Goal: Information Seeking & Learning: Learn about a topic

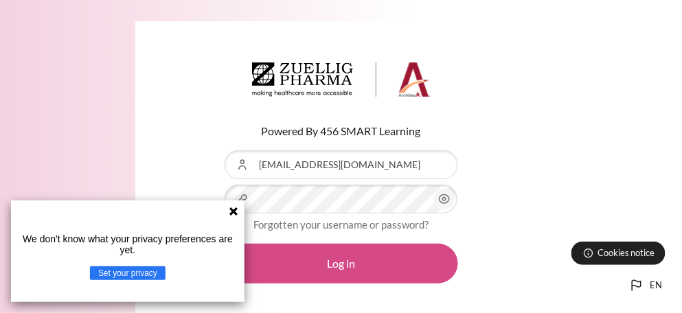
click at [422, 267] on button "Log in" at bounding box center [342, 264] width 234 height 40
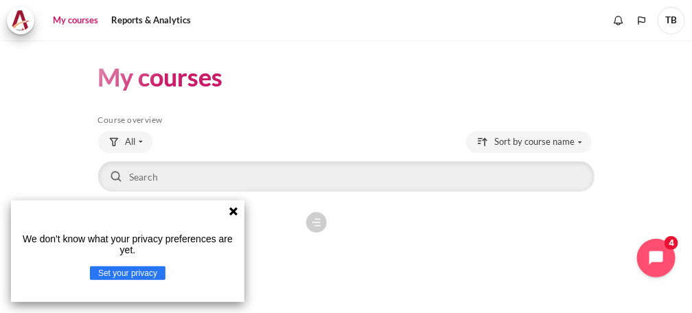
click at [236, 214] on icon at bounding box center [233, 211] width 8 height 8
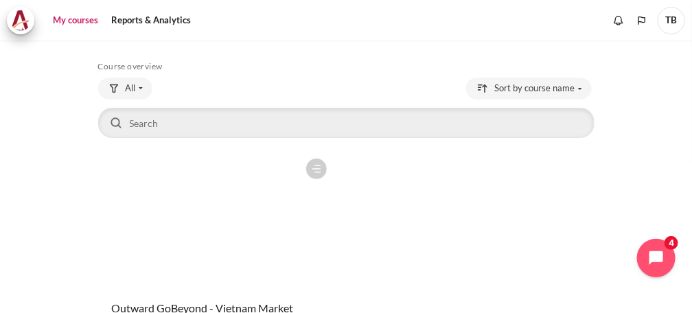
scroll to position [198, 0]
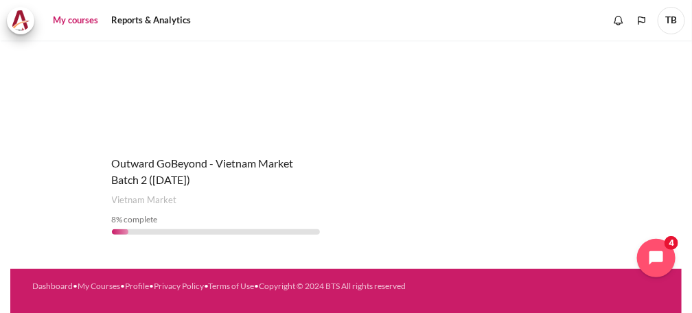
click at [227, 185] on h4 "Course name Outward GoBeyond - Vietnam Market Batch 2 (Jul 2025)" at bounding box center [216, 171] width 209 height 33
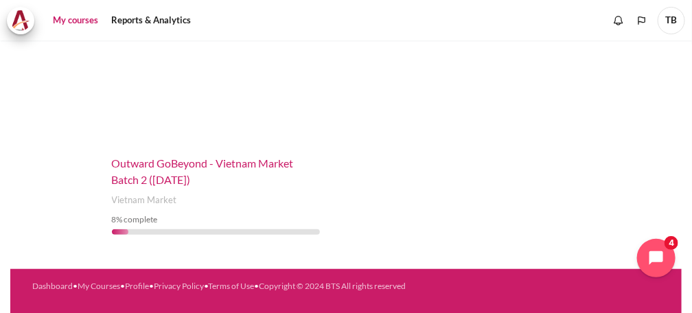
click at [223, 166] on span "Outward GoBeyond - Vietnam Market Batch 2 ([DATE])" at bounding box center [203, 172] width 182 height 30
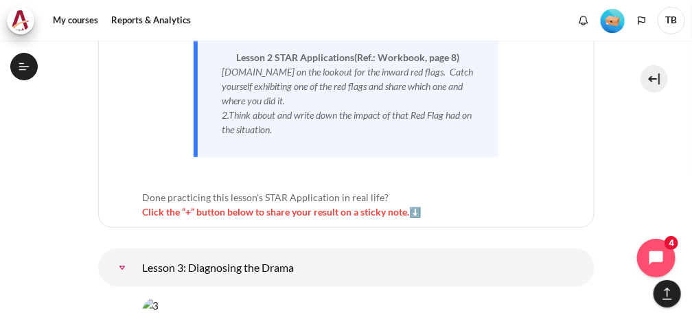
scroll to position [4777, 0]
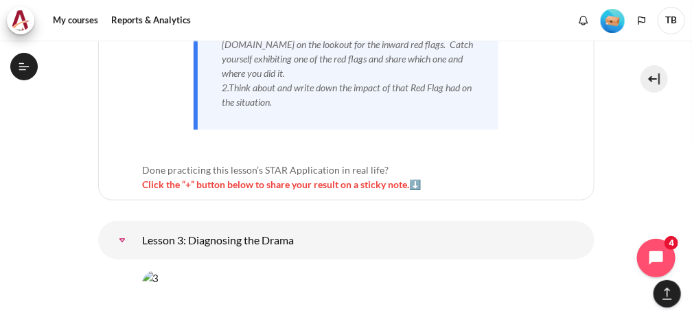
click at [136, 227] on link "Lesson 3: Diagnosing the Drama" at bounding box center [122, 240] width 27 height 27
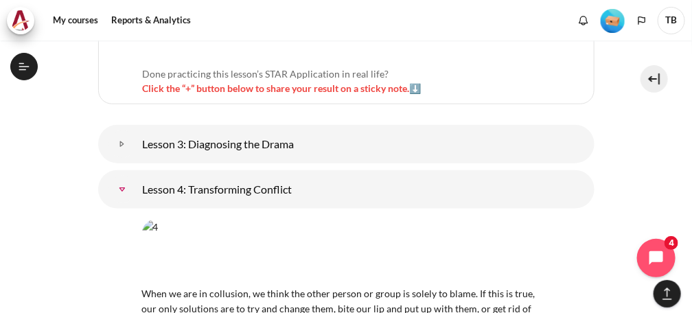
scroll to position [451, 0]
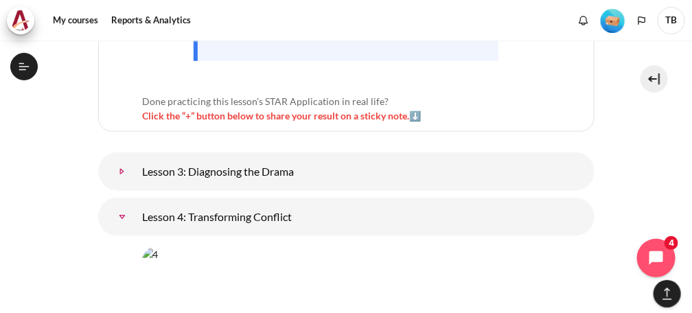
click at [136, 158] on link "Lesson 3: Diagnosing the Drama" at bounding box center [122, 171] width 27 height 27
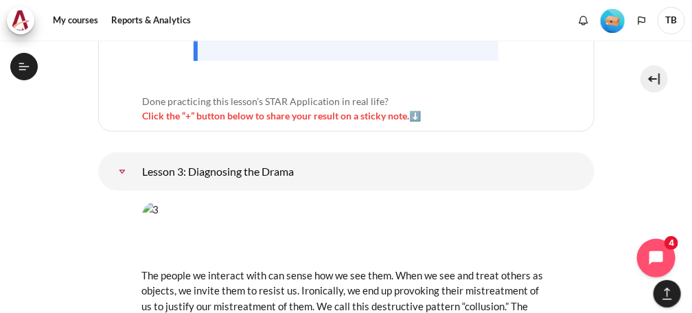
click at [295, 202] on img "Content" at bounding box center [346, 234] width 409 height 64
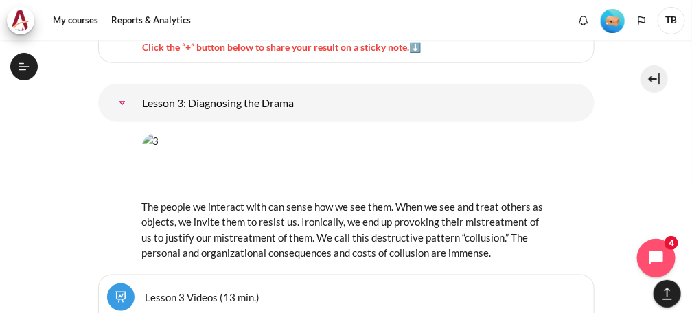
click at [154, 291] on link "Lesson 3 Videos (13 min.)" at bounding box center [203, 297] width 115 height 13
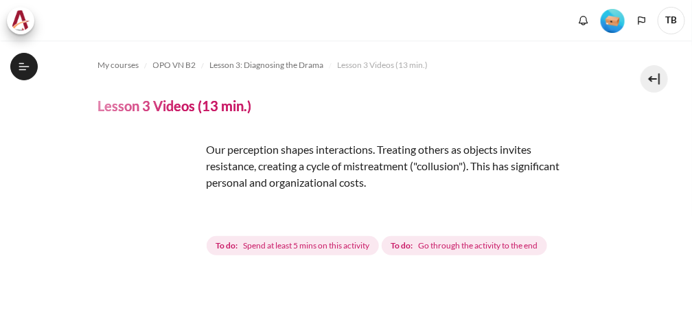
click at [188, 216] on img "Content" at bounding box center [149, 192] width 103 height 103
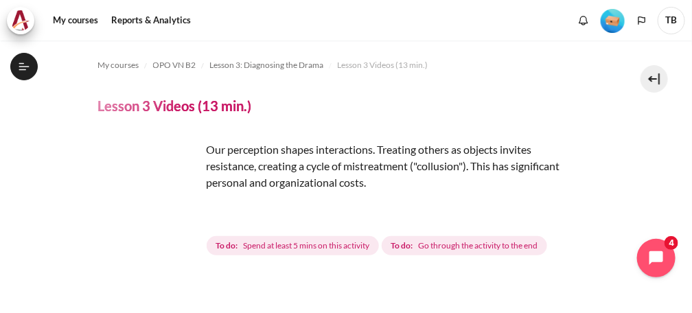
click at [182, 216] on img "Content" at bounding box center [149, 192] width 103 height 103
click at [179, 213] on img "Content" at bounding box center [149, 192] width 103 height 103
click at [180, 216] on img "Content" at bounding box center [149, 192] width 103 height 103
click at [126, 204] on img "Content" at bounding box center [149, 192] width 103 height 103
click at [126, 203] on img "Content" at bounding box center [149, 192] width 103 height 103
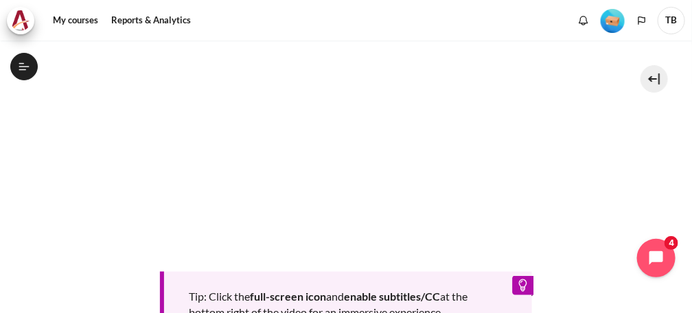
scroll to position [412, 0]
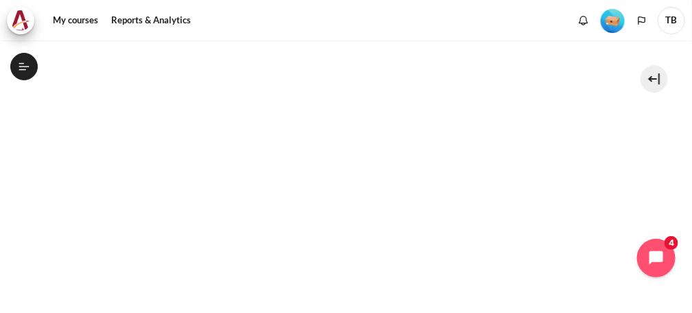
click at [626, 161] on section "My courses OPO VN B2 Lesson 3: Diagnosing the Drama Lesson 3 Videos (13 min.) L…" at bounding box center [346, 109] width 672 height 962
click at [625, 187] on section "My courses OPO VN B2 Lesson 3: Diagnosing the Drama Lesson 3 Videos (13 min.) L…" at bounding box center [346, 114] width 672 height 962
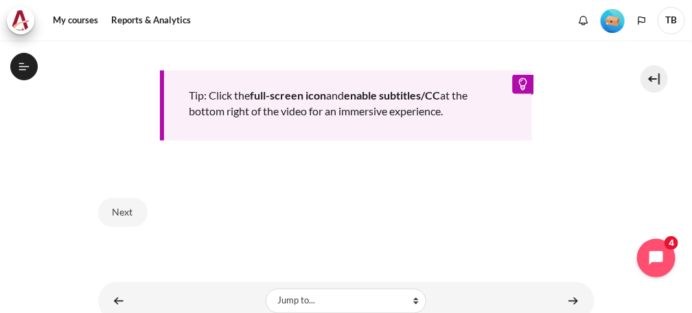
scroll to position [729, 0]
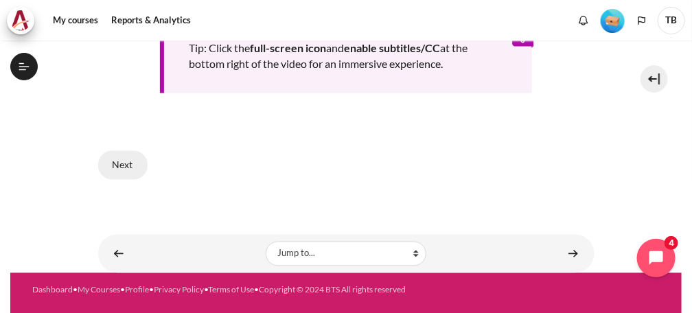
click at [109, 155] on button "Next" at bounding box center [122, 165] width 49 height 29
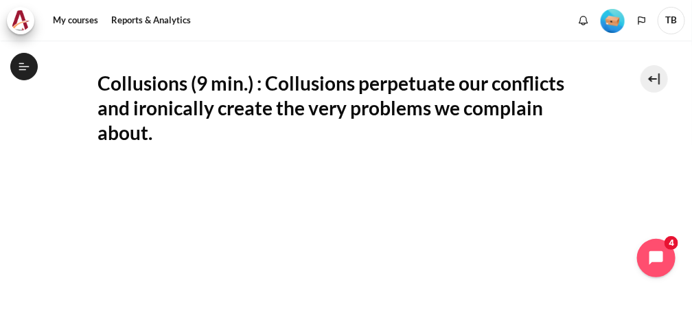
scroll to position [314, 0]
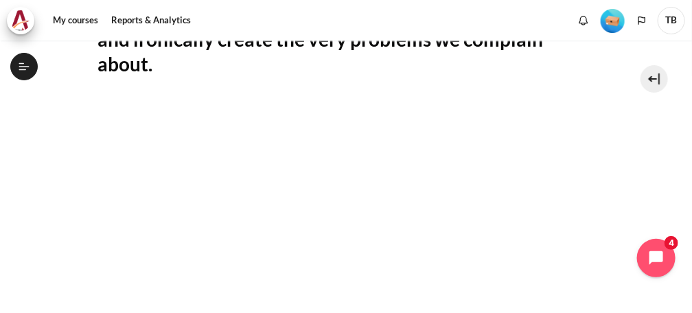
click at [620, 225] on section "My courses OPO VN B2 Lesson 3: Diagnosing the Drama Lesson 3 Videos (13 min.) L…" at bounding box center [346, 195] width 672 height 937
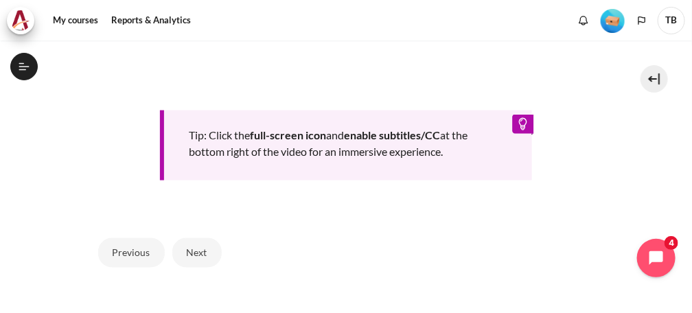
scroll to position [703, 0]
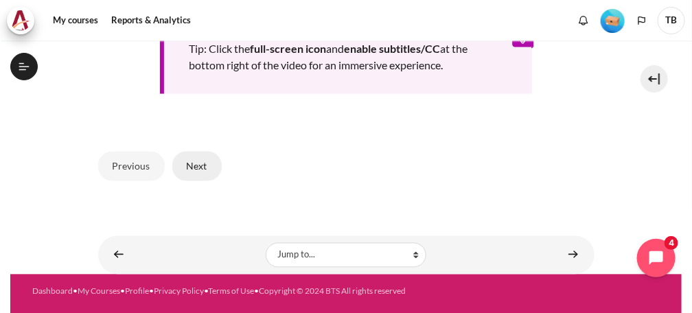
click at [207, 161] on button "Next" at bounding box center [196, 166] width 49 height 29
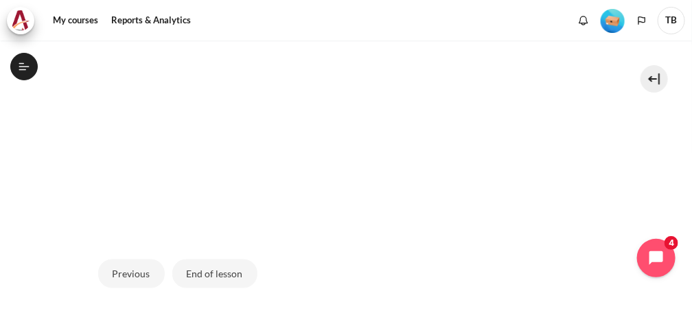
scroll to position [521, 0]
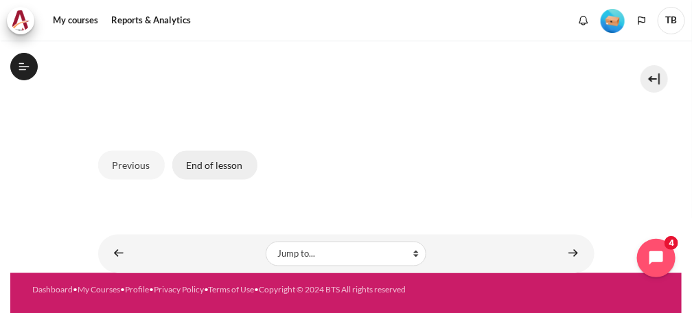
click at [238, 163] on button "End of lesson" at bounding box center [214, 165] width 85 height 29
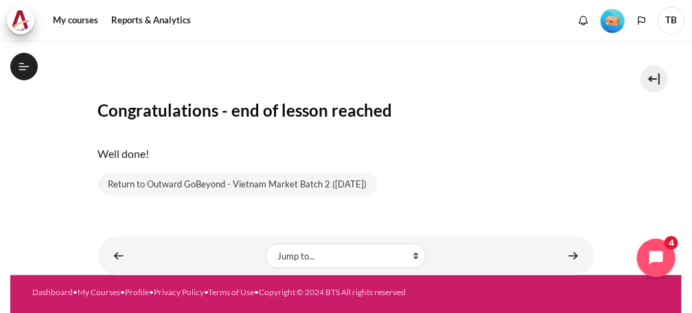
scroll to position [223, 0]
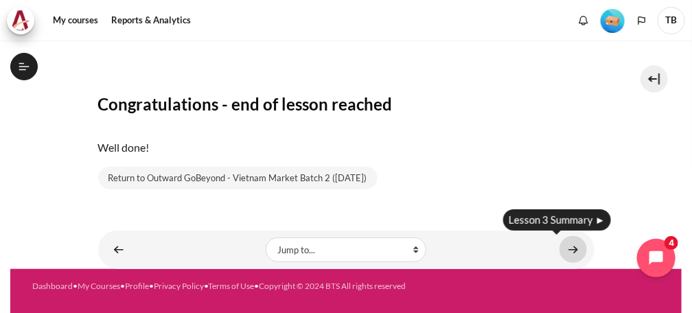
click at [568, 244] on link "Content" at bounding box center [573, 249] width 27 height 27
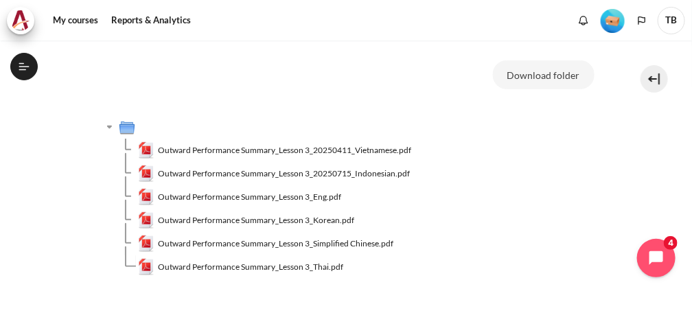
scroll to position [137, 0]
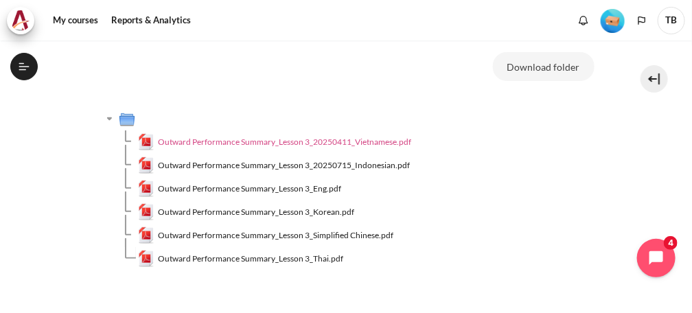
click at [295, 144] on span "Outward Performance Summary_Lesson 3_20250411_Vietnamese.pdf" at bounding box center [284, 142] width 253 height 12
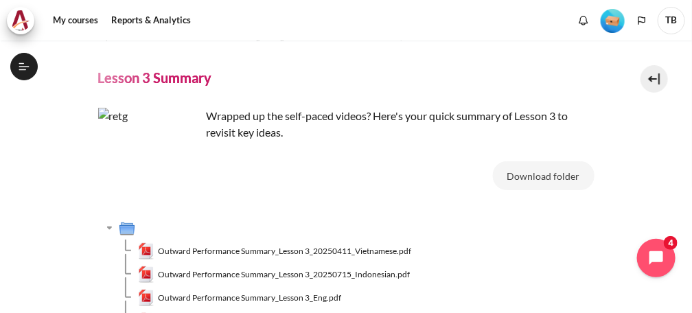
scroll to position [0, 0]
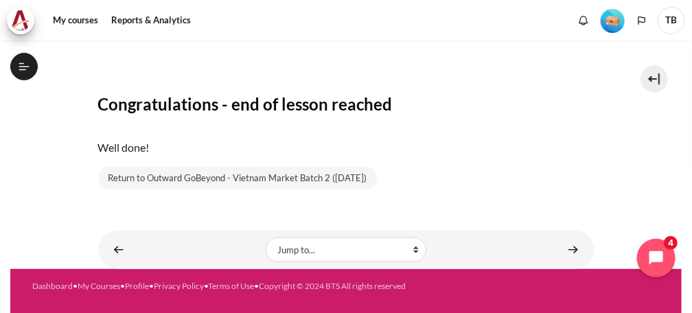
scroll to position [16, 0]
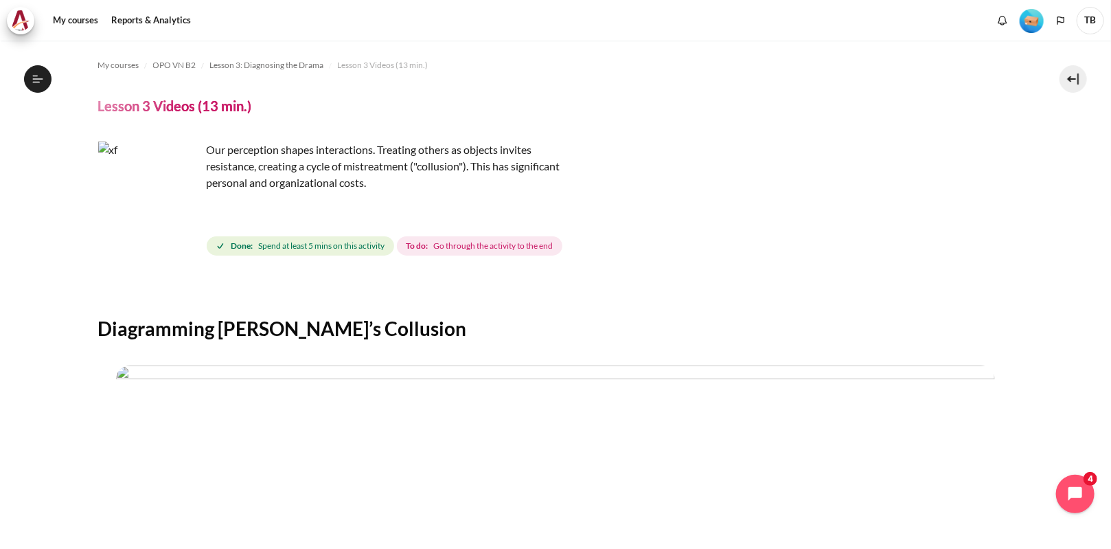
drag, startPoint x: 181, startPoint y: 216, endPoint x: 166, endPoint y: 163, distance: 55.9
click at [182, 216] on img "Content" at bounding box center [149, 192] width 103 height 103
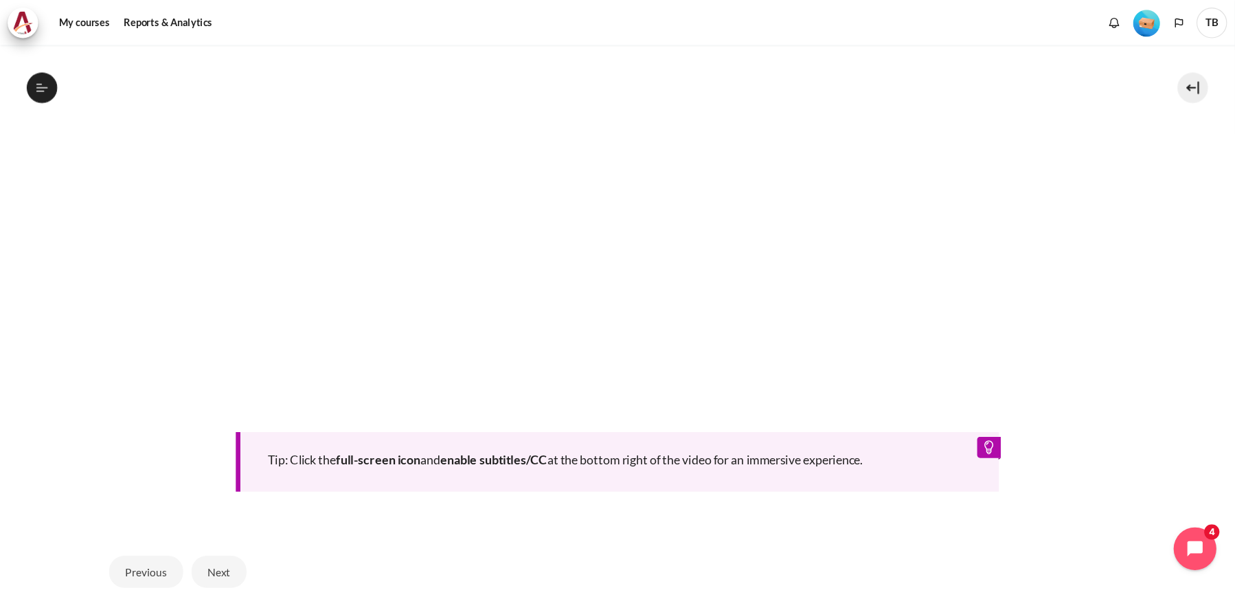
scroll to position [481, 0]
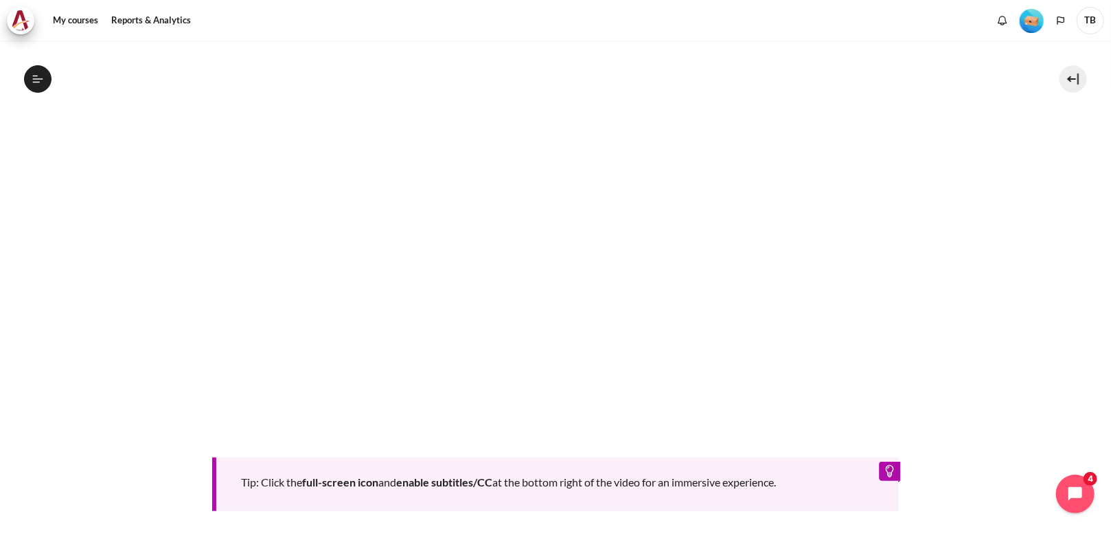
click at [1071, 359] on section "My courses OPO VN B2 Lesson 3: Diagnosing the Drama Lesson 3 Videos (13 min.) L…" at bounding box center [555, 125] width 1091 height 1131
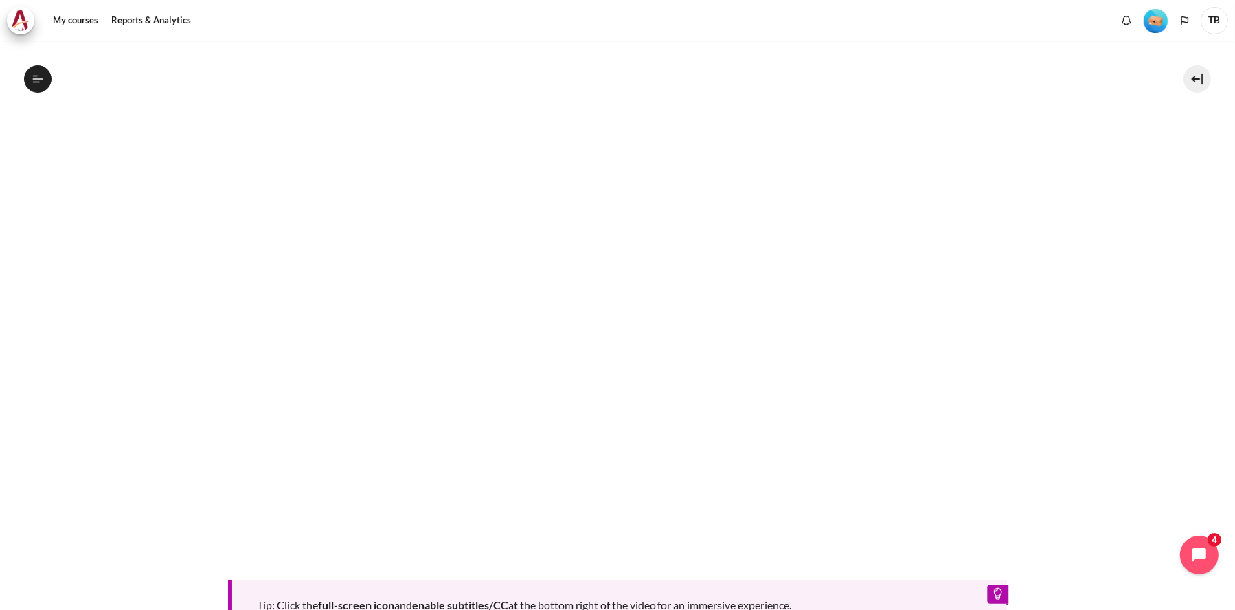
scroll to position [405, 0]
